Goal: Find specific page/section: Find specific page/section

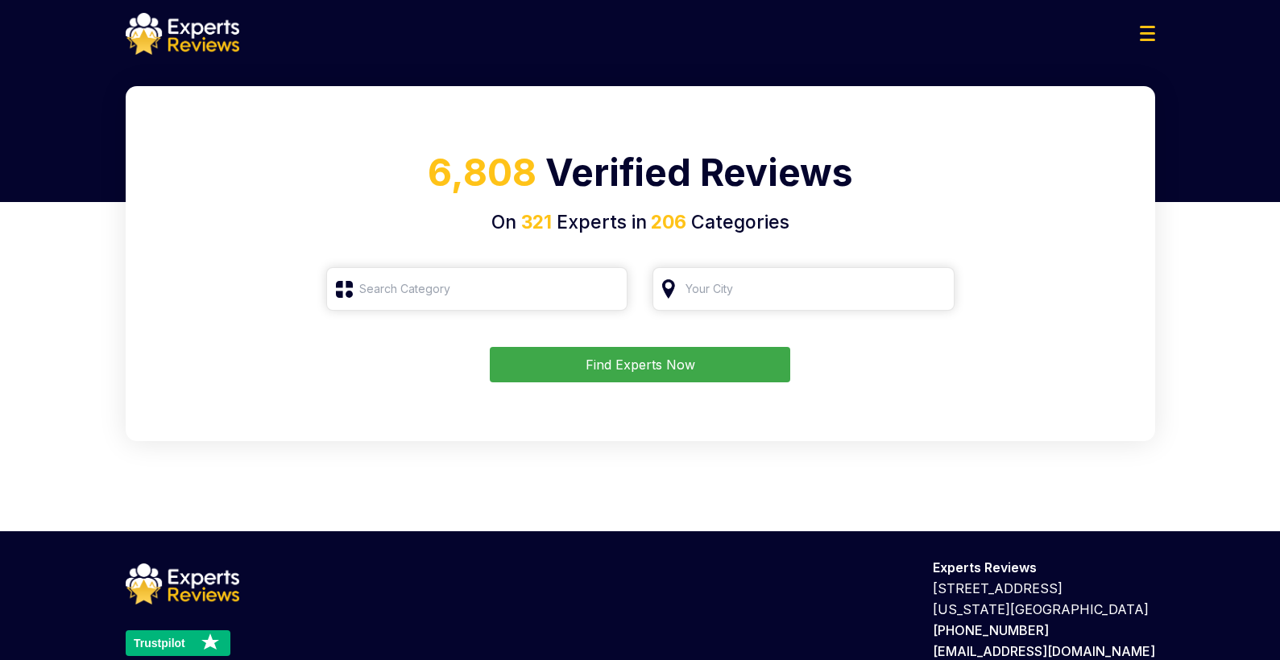
click at [176, 21] on img at bounding box center [183, 34] width 114 height 42
click at [173, 32] on img at bounding box center [183, 34] width 114 height 42
click at [1153, 37] on img at bounding box center [1147, 33] width 15 height 15
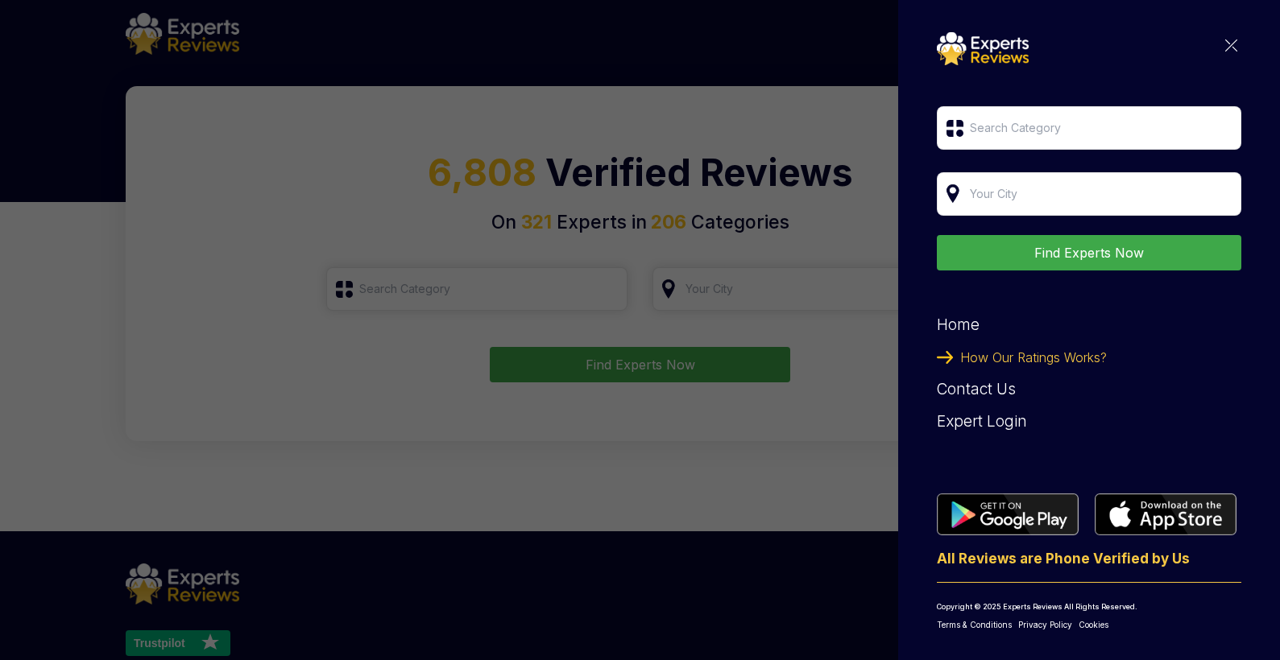
click at [1225, 45] on img at bounding box center [1231, 45] width 12 height 12
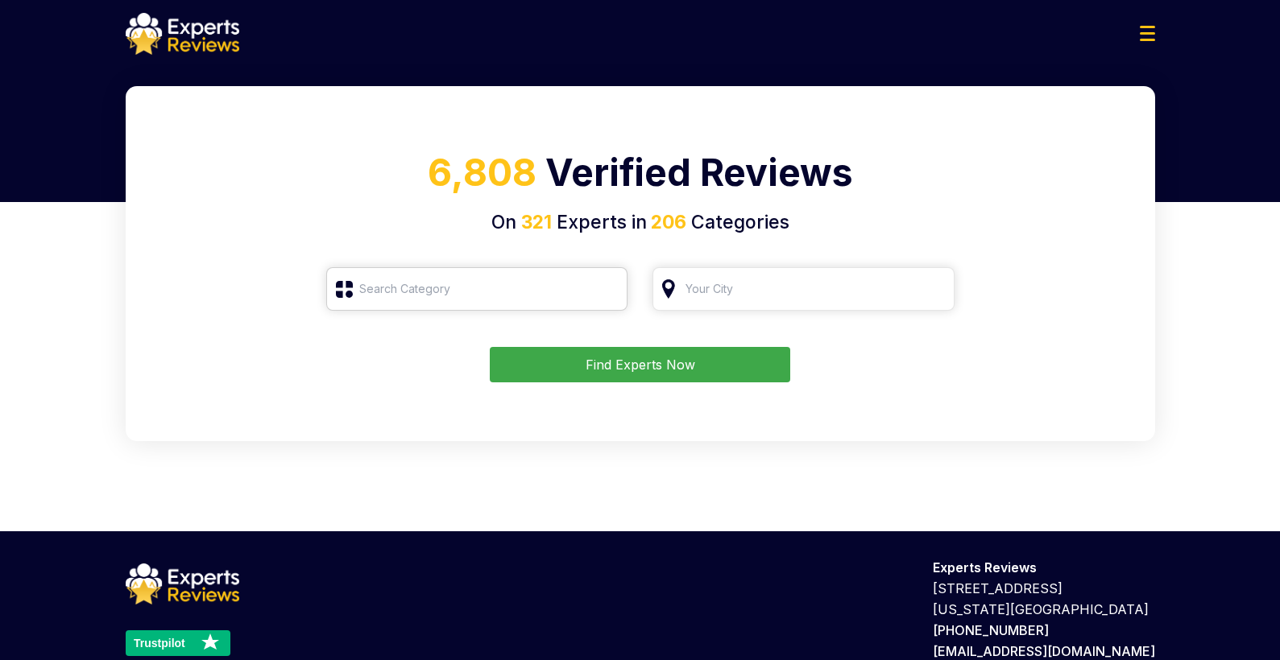
click at [553, 281] on input "search" at bounding box center [477, 288] width 302 height 43
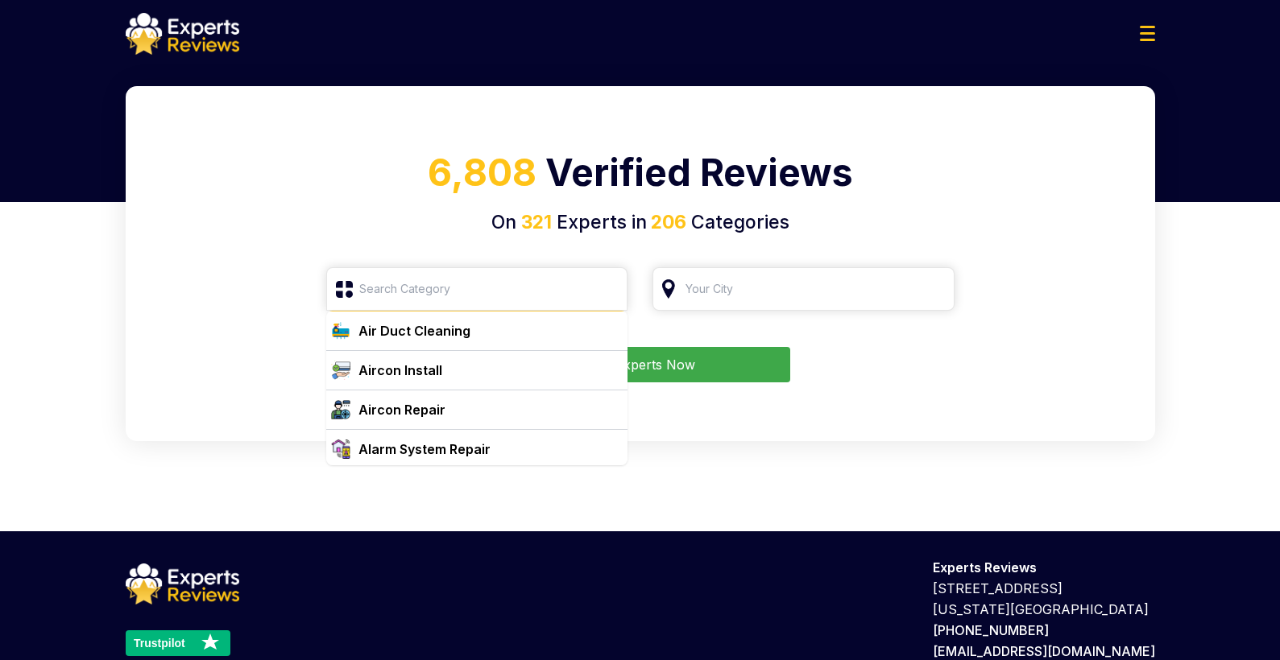
click at [497, 330] on div "Air Duct Cleaning" at bounding box center [487, 330] width 270 height 19
type input "Air Duct Cleaning"
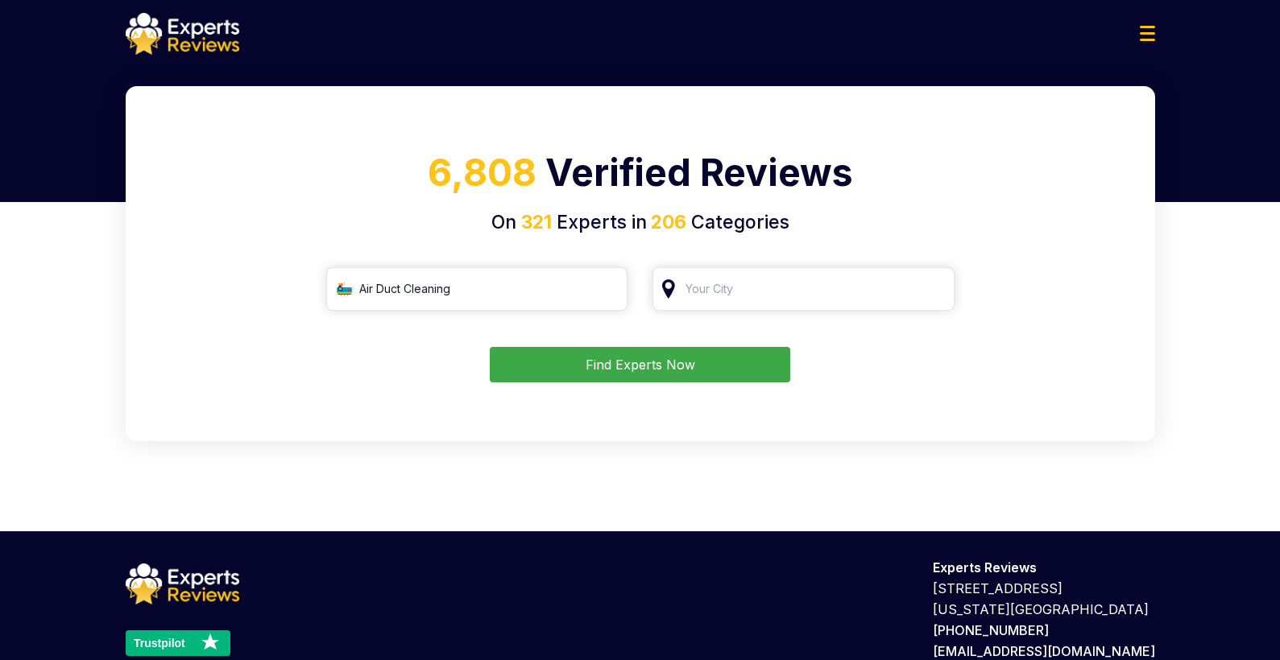
click at [590, 369] on button "Find Experts Now" at bounding box center [640, 364] width 300 height 35
click at [806, 288] on input "search" at bounding box center [803, 288] width 302 height 43
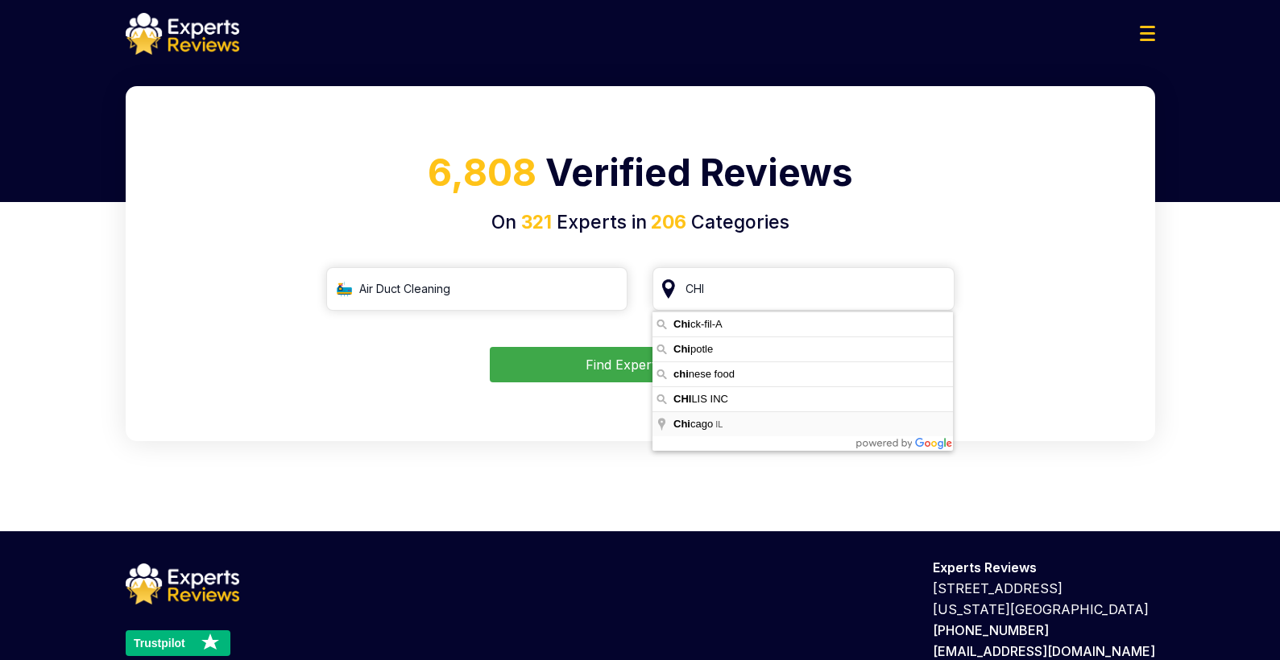
type input "[GEOGRAPHIC_DATA], [GEOGRAPHIC_DATA]"
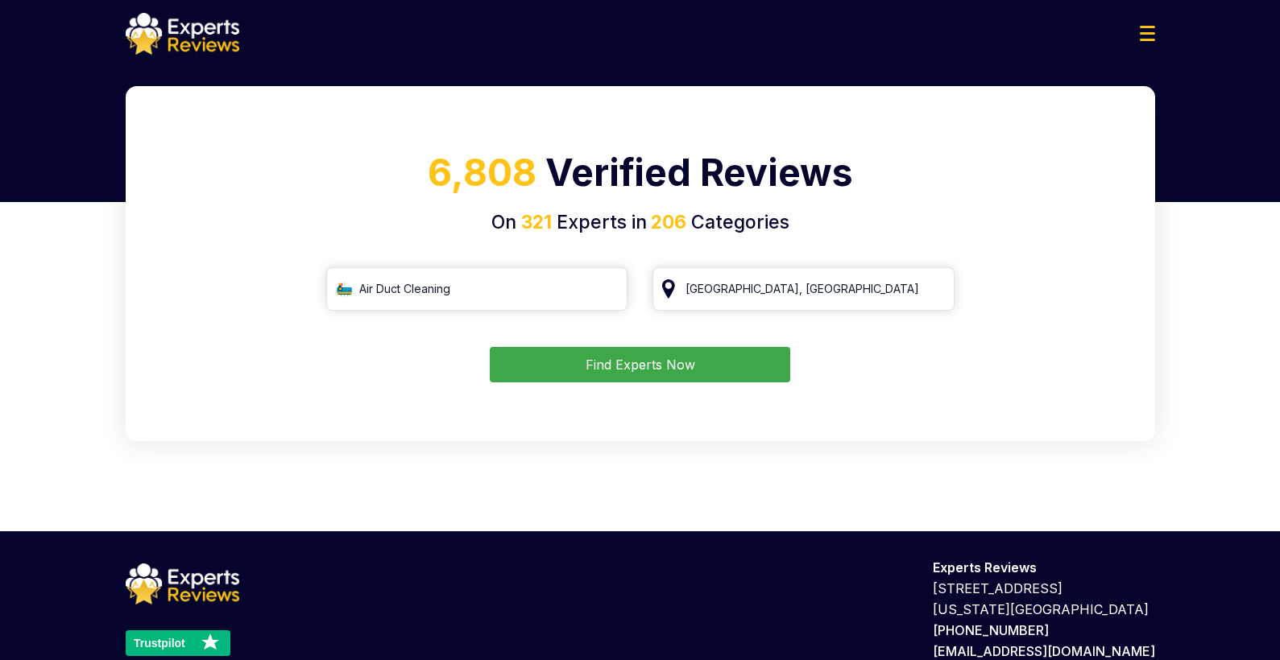
click at [611, 376] on button "Find Experts Now" at bounding box center [640, 364] width 300 height 35
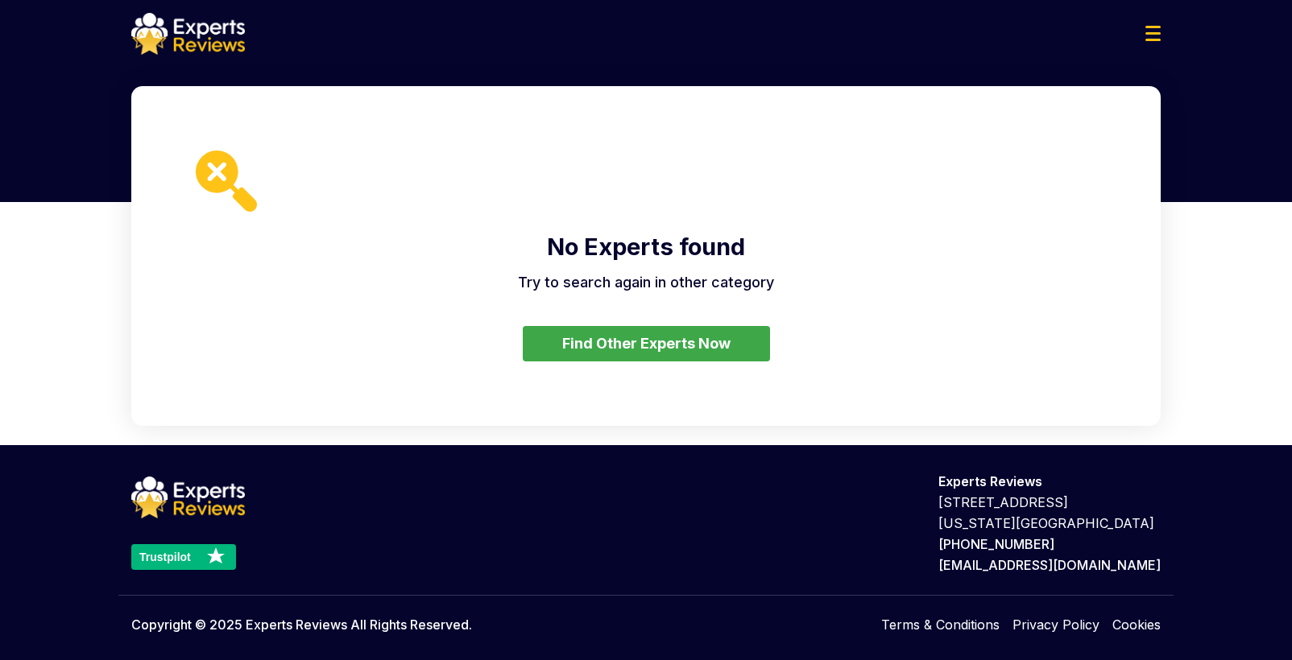
click at [664, 356] on button "Find Other Experts Now" at bounding box center [646, 343] width 247 height 35
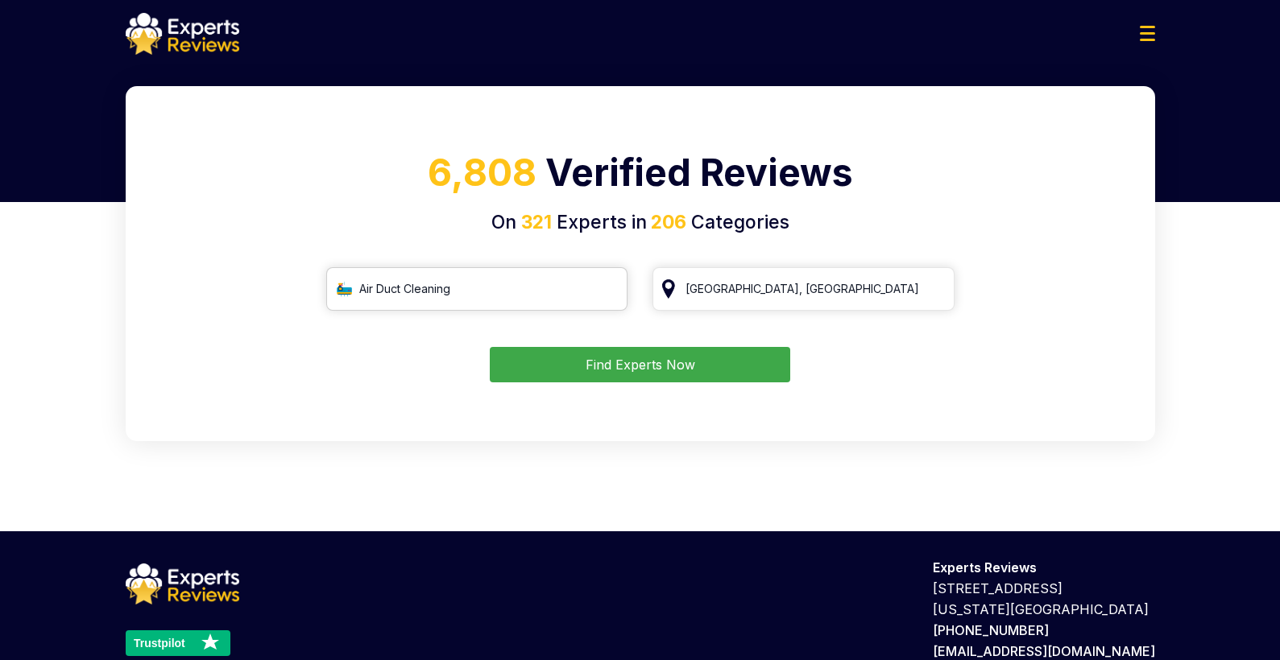
click at [475, 308] on input "Air Duct Cleaning" at bounding box center [477, 288] width 302 height 43
click at [611, 293] on input "Air Duct Cleaning" at bounding box center [477, 288] width 302 height 43
click at [516, 288] on input "Air Duct Cleaning" at bounding box center [477, 288] width 302 height 43
click at [608, 288] on input "Air Duct Cleaning" at bounding box center [477, 288] width 302 height 43
click at [488, 291] on input "search" at bounding box center [477, 288] width 302 height 43
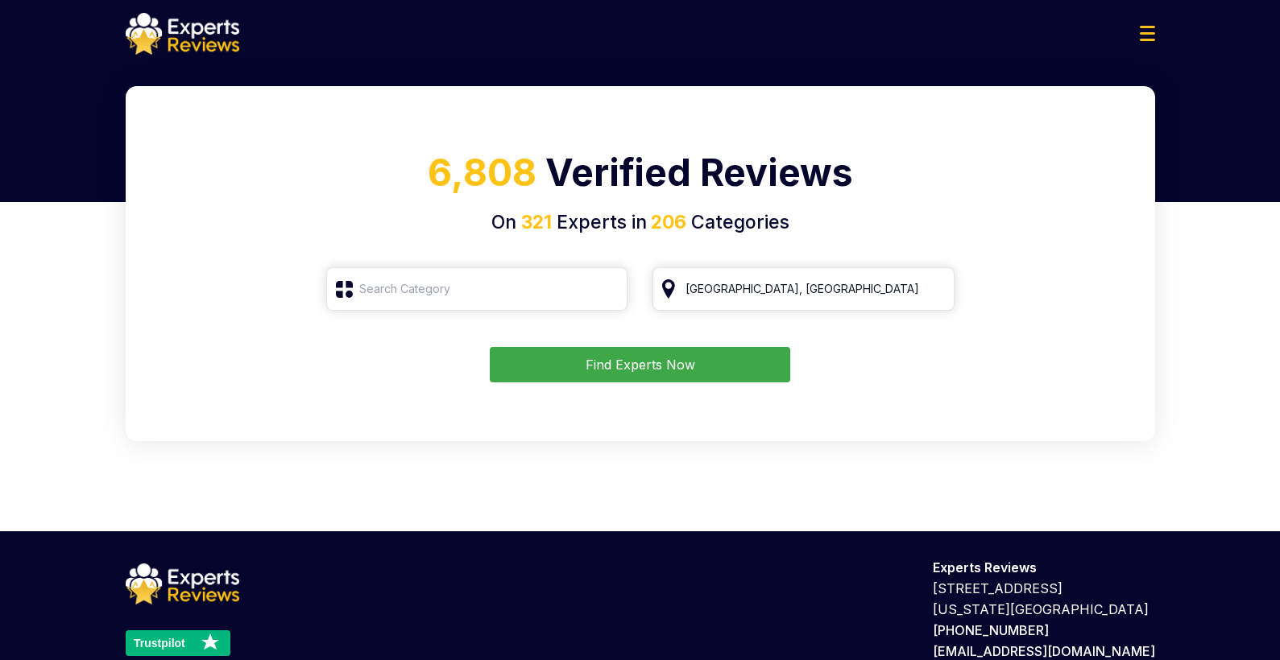
click at [321, 289] on form "[GEOGRAPHIC_DATA], [GEOGRAPHIC_DATA] Find Experts Now" at bounding box center [640, 324] width 991 height 115
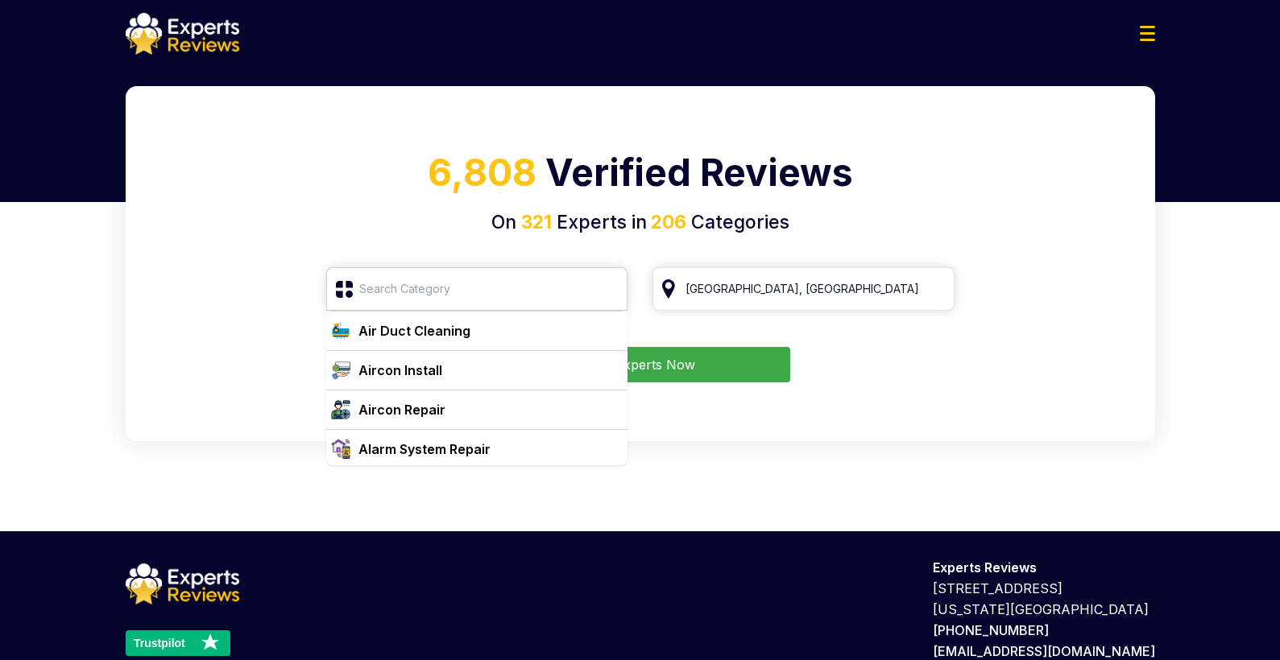
click at [363, 290] on input "search" at bounding box center [477, 288] width 302 height 43
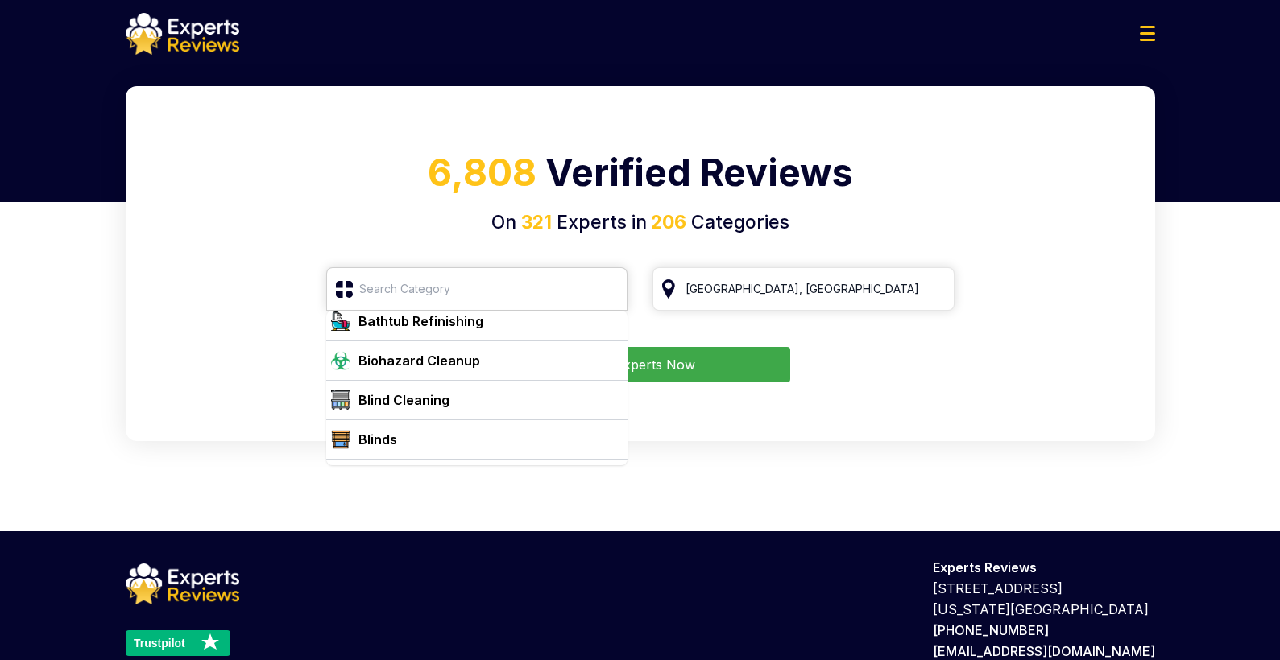
scroll to position [632, 0]
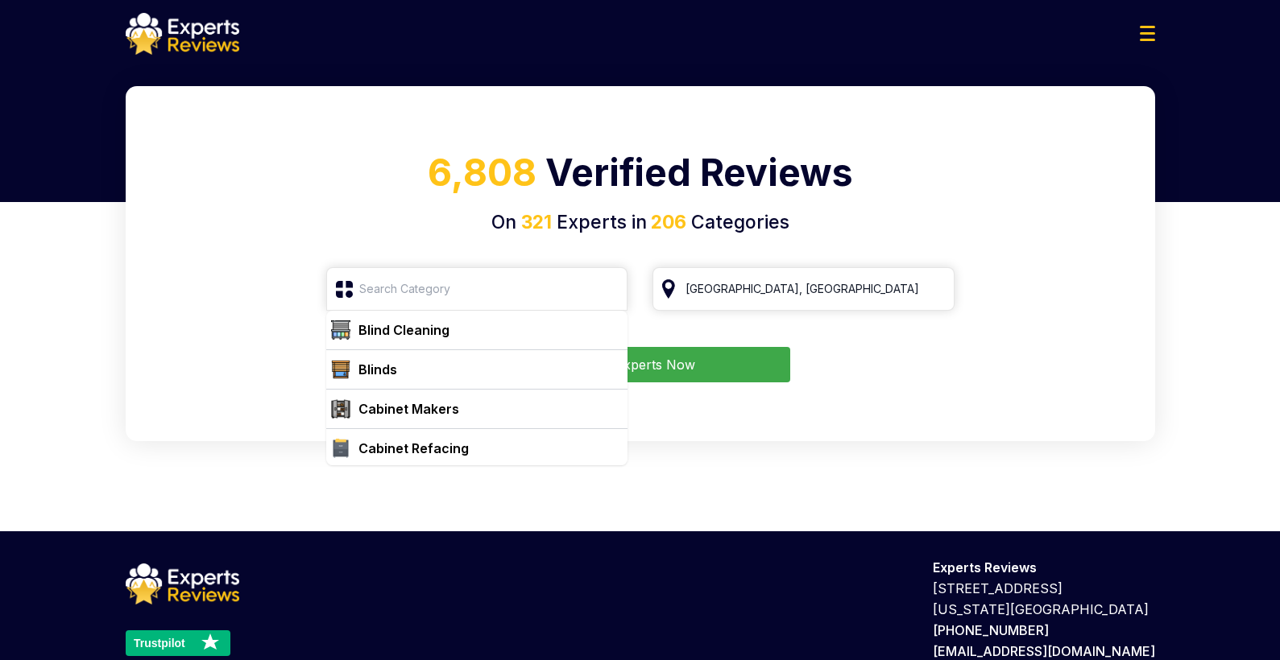
click at [209, 381] on div "Find Experts Now" at bounding box center [640, 364] width 991 height 35
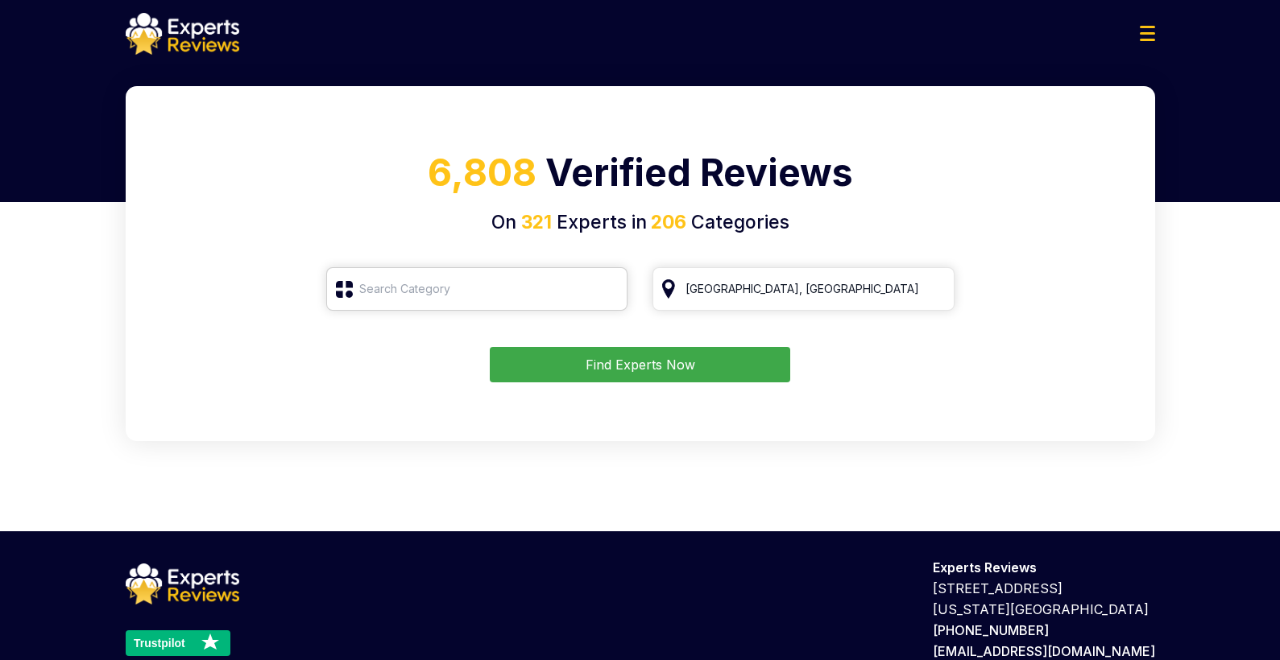
click at [408, 308] on input "search" at bounding box center [477, 288] width 302 height 43
